Goal: Use online tool/utility

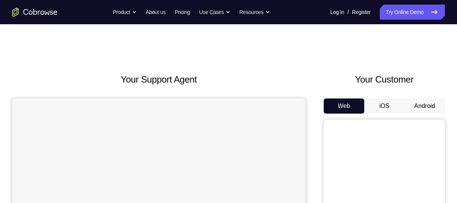
click at [418, 102] on button "Android" at bounding box center [425, 106] width 41 height 15
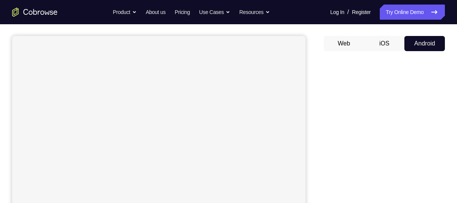
scroll to position [62, 0]
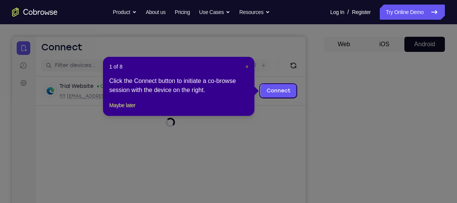
click at [247, 65] on span "×" at bounding box center [247, 67] width 3 height 6
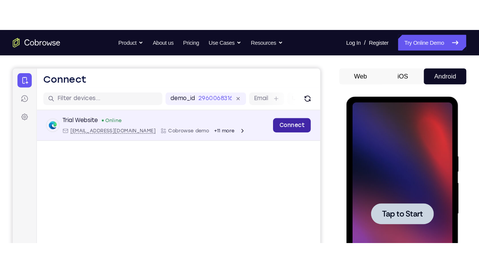
scroll to position [0, 0]
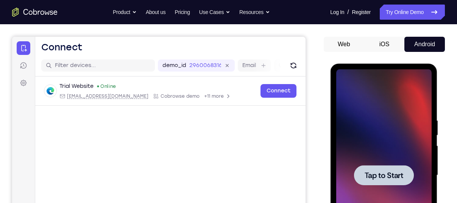
click at [430, 136] on div at bounding box center [384, 175] width 96 height 212
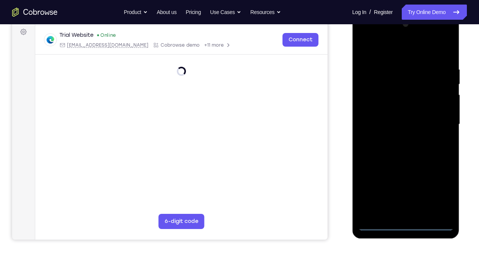
scroll to position [114, 0]
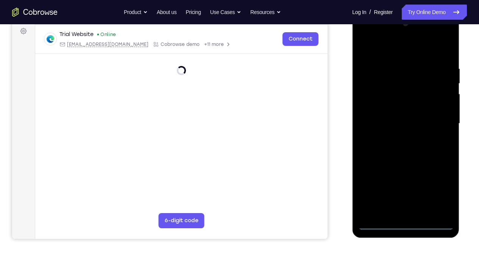
click at [407, 203] on div at bounding box center [406, 123] width 96 height 212
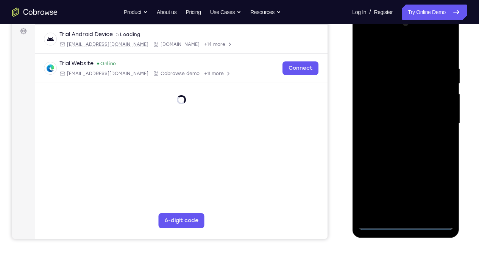
click at [404, 203] on div at bounding box center [406, 123] width 96 height 212
click at [437, 188] on div at bounding box center [406, 123] width 96 height 212
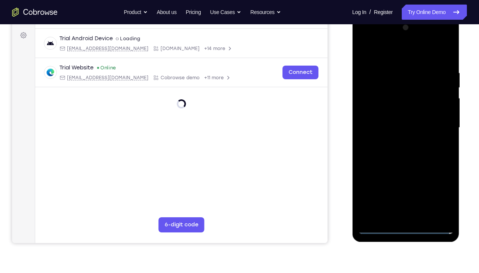
scroll to position [109, 0]
click at [437, 197] on div at bounding box center [406, 128] width 96 height 212
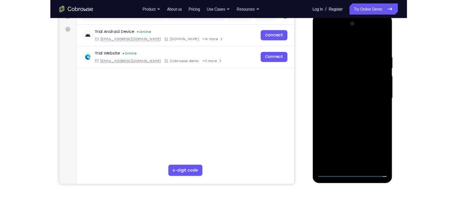
scroll to position [94, 0]
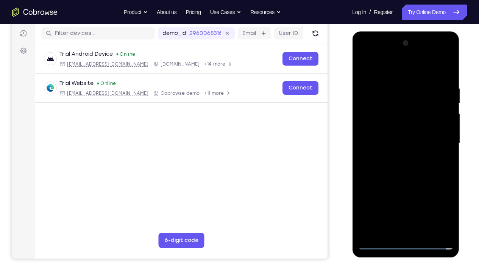
click at [439, 203] on div at bounding box center [406, 143] width 96 height 212
click at [364, 53] on div at bounding box center [406, 143] width 96 height 212
click at [435, 143] on div at bounding box center [406, 143] width 96 height 212
click at [397, 157] on div at bounding box center [406, 143] width 96 height 212
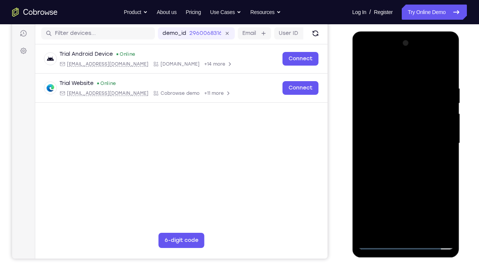
click at [386, 135] on div at bounding box center [406, 143] width 96 height 212
click at [400, 127] on div at bounding box center [406, 143] width 96 height 212
click at [381, 129] on div at bounding box center [406, 143] width 96 height 212
click at [401, 145] on div at bounding box center [406, 143] width 96 height 212
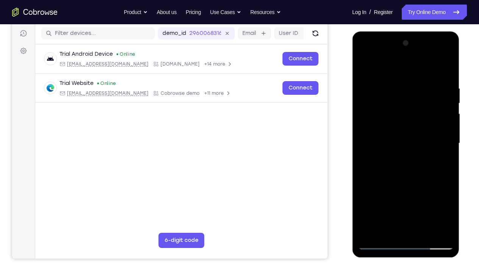
click at [418, 166] on div at bounding box center [406, 143] width 96 height 212
drag, startPoint x: 372, startPoint y: 69, endPoint x: 498, endPoint y: 69, distance: 125.8
click at [457, 69] on html "Online web based iOS Simulators and Android Emulators. Run iPhone, iPad, Mobile…" at bounding box center [406, 144] width 108 height 227
click at [443, 77] on div at bounding box center [406, 143] width 96 height 212
click at [410, 178] on div at bounding box center [406, 143] width 96 height 212
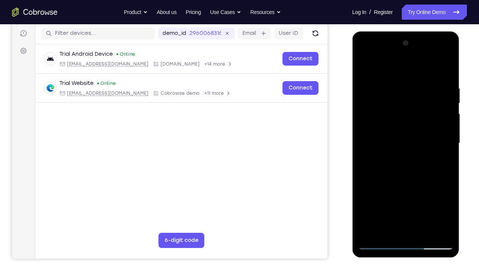
click at [450, 203] on div at bounding box center [406, 143] width 96 height 212
click at [450, 178] on div at bounding box center [406, 143] width 96 height 212
click at [448, 177] on div at bounding box center [406, 143] width 96 height 212
drag, startPoint x: 409, startPoint y: 184, endPoint x: 403, endPoint y: 134, distance: 50.4
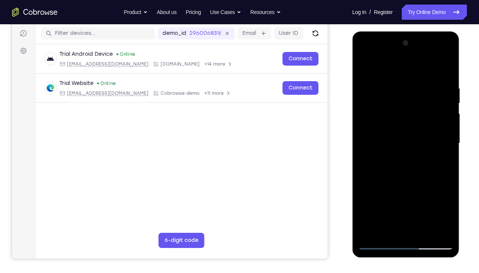
click at [403, 134] on div at bounding box center [406, 143] width 96 height 212
click at [425, 203] on div at bounding box center [406, 143] width 96 height 212
click at [426, 203] on div at bounding box center [406, 143] width 96 height 212
click at [408, 184] on div at bounding box center [406, 143] width 96 height 212
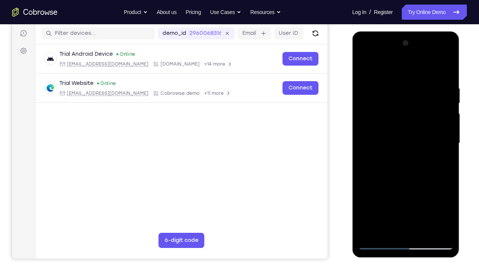
click at [408, 184] on div at bounding box center [406, 143] width 96 height 212
click at [362, 66] on div at bounding box center [406, 143] width 96 height 212
click at [365, 67] on div at bounding box center [406, 143] width 96 height 212
drag, startPoint x: 408, startPoint y: 171, endPoint x: 404, endPoint y: 113, distance: 58.1
click at [404, 113] on div at bounding box center [406, 143] width 96 height 212
